Goal: Task Accomplishment & Management: Manage account settings

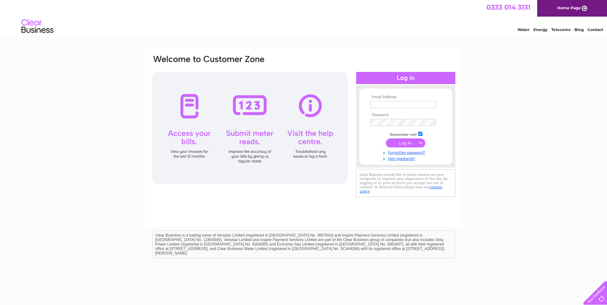
type input "glennsharpe52@hotmail.co.uk"
click at [403, 143] on input "submit" at bounding box center [405, 143] width 39 height 9
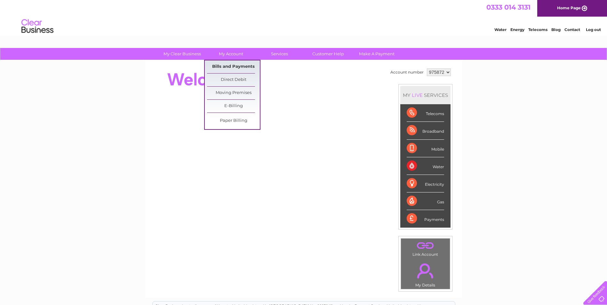
click at [225, 66] on link "Bills and Payments" at bounding box center [233, 67] width 53 height 13
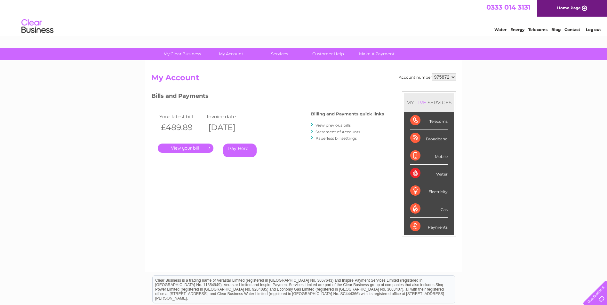
click at [180, 146] on link "." at bounding box center [186, 148] width 56 height 9
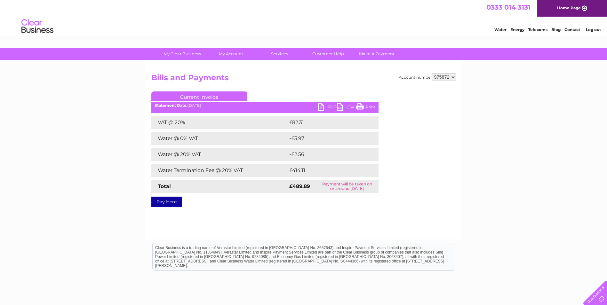
click at [321, 104] on link "PDF" at bounding box center [327, 107] width 19 height 9
click at [331, 53] on link "Customer Help" at bounding box center [328, 54] width 53 height 12
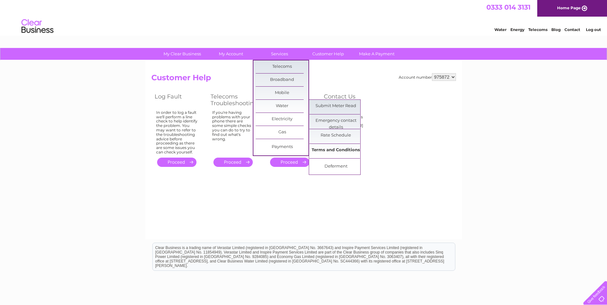
click at [338, 151] on link "Terms and Conditions" at bounding box center [336, 150] width 53 height 13
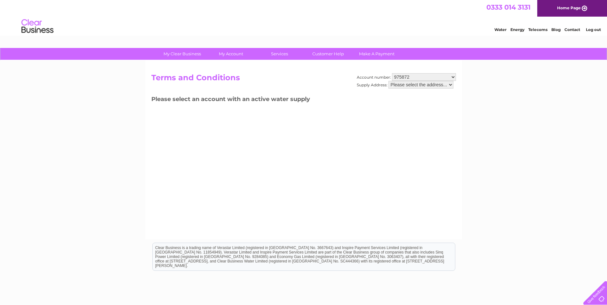
click at [378, 156] on div "Account number: 975872 Supply Address: Please select the address... Terms and C…" at bounding box center [303, 150] width 317 height 179
click at [452, 84] on select "Please select the address..." at bounding box center [421, 85] width 65 height 8
click at [389, 81] on select "Please select the address..." at bounding box center [421, 85] width 65 height 8
click at [436, 77] on select "975872" at bounding box center [424, 77] width 64 height 8
click at [435, 77] on select "975872" at bounding box center [424, 77] width 64 height 8
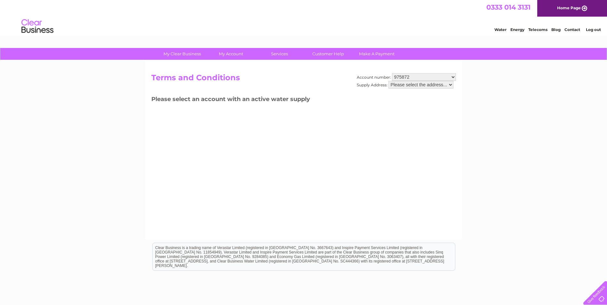
click at [349, 125] on div "Account number: 975872 Supply Address: Please select the address... Terms and C…" at bounding box center [303, 150] width 317 height 179
click at [253, 96] on h3 "Please select an account with an active water supply" at bounding box center [303, 100] width 305 height 11
click at [452, 84] on select "Please select the address..." at bounding box center [421, 85] width 65 height 8
click at [389, 81] on select "Please select the address..." at bounding box center [421, 85] width 65 height 8
